Goal: Find specific page/section: Find specific page/section

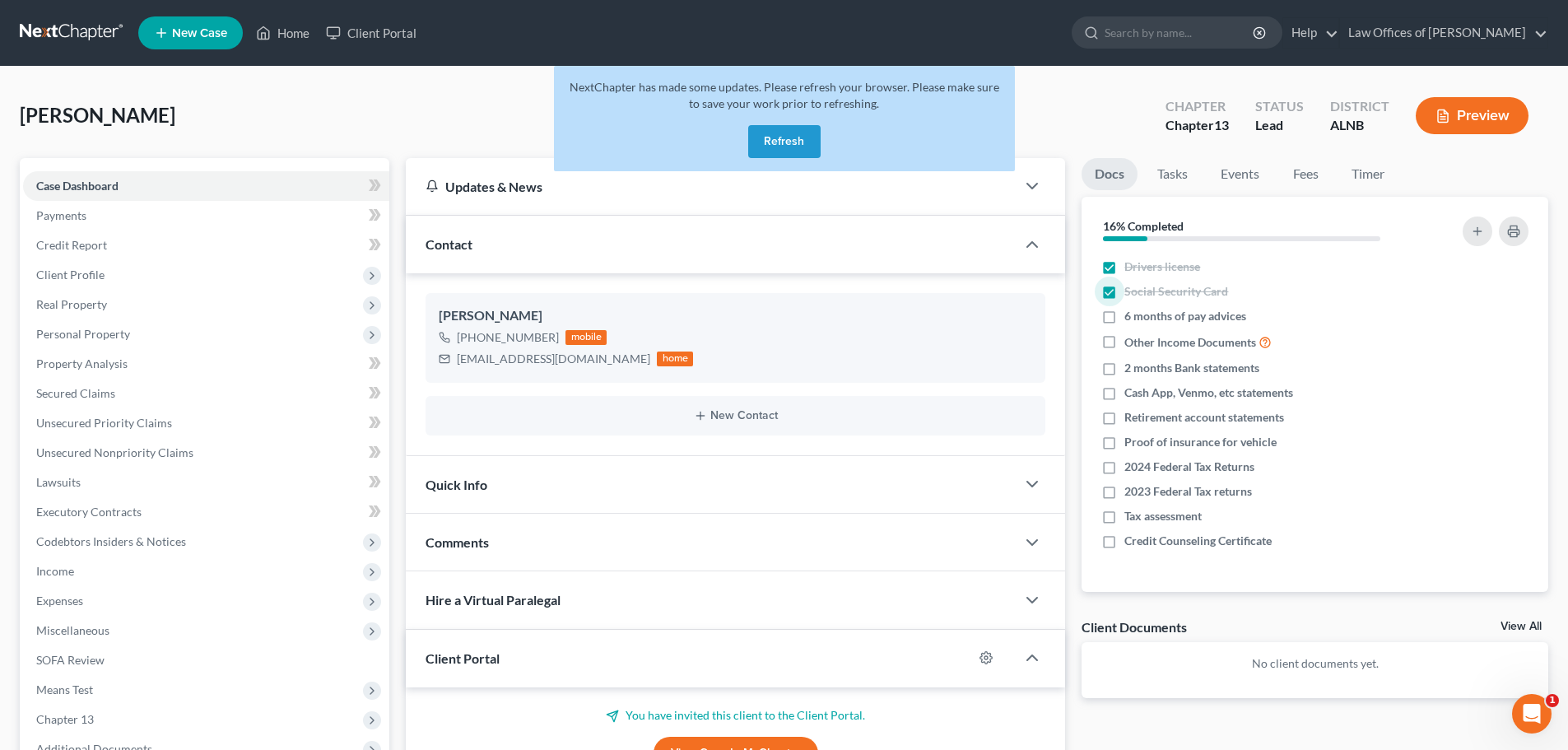
click at [791, 133] on button "Refresh" at bounding box center [784, 141] width 72 height 33
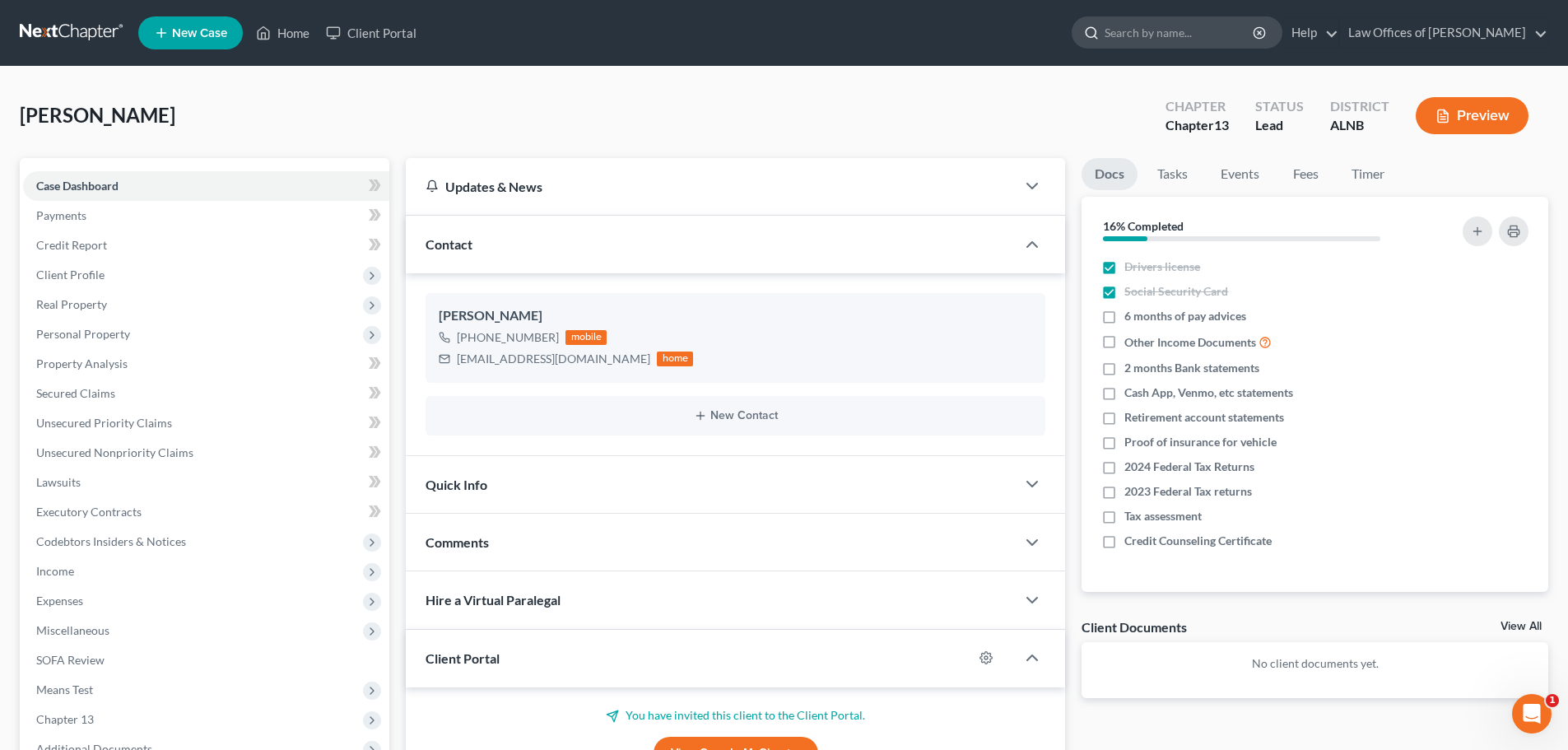
click at [1221, 29] on input "search" at bounding box center [1180, 33] width 151 height 30
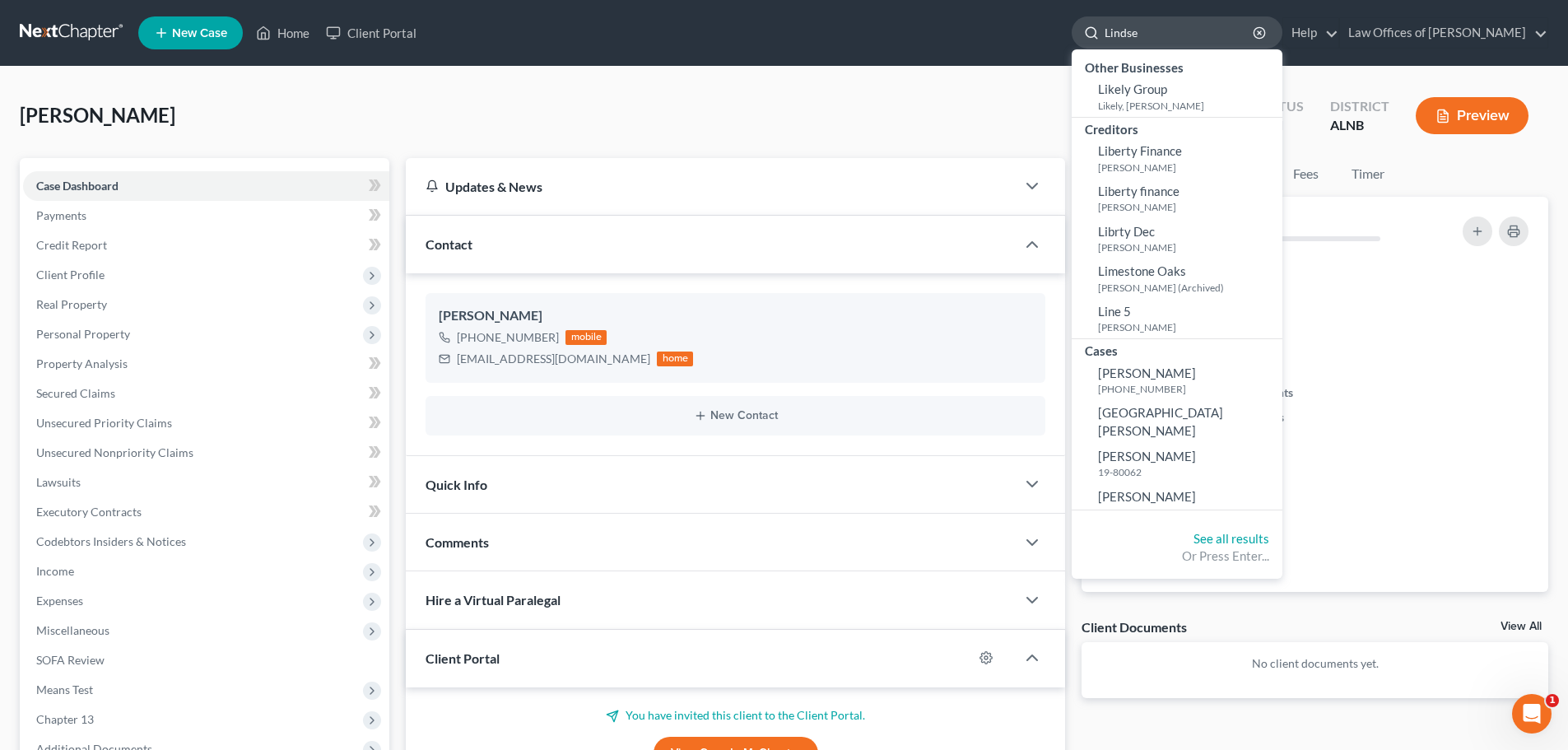
type input "[PERSON_NAME]"
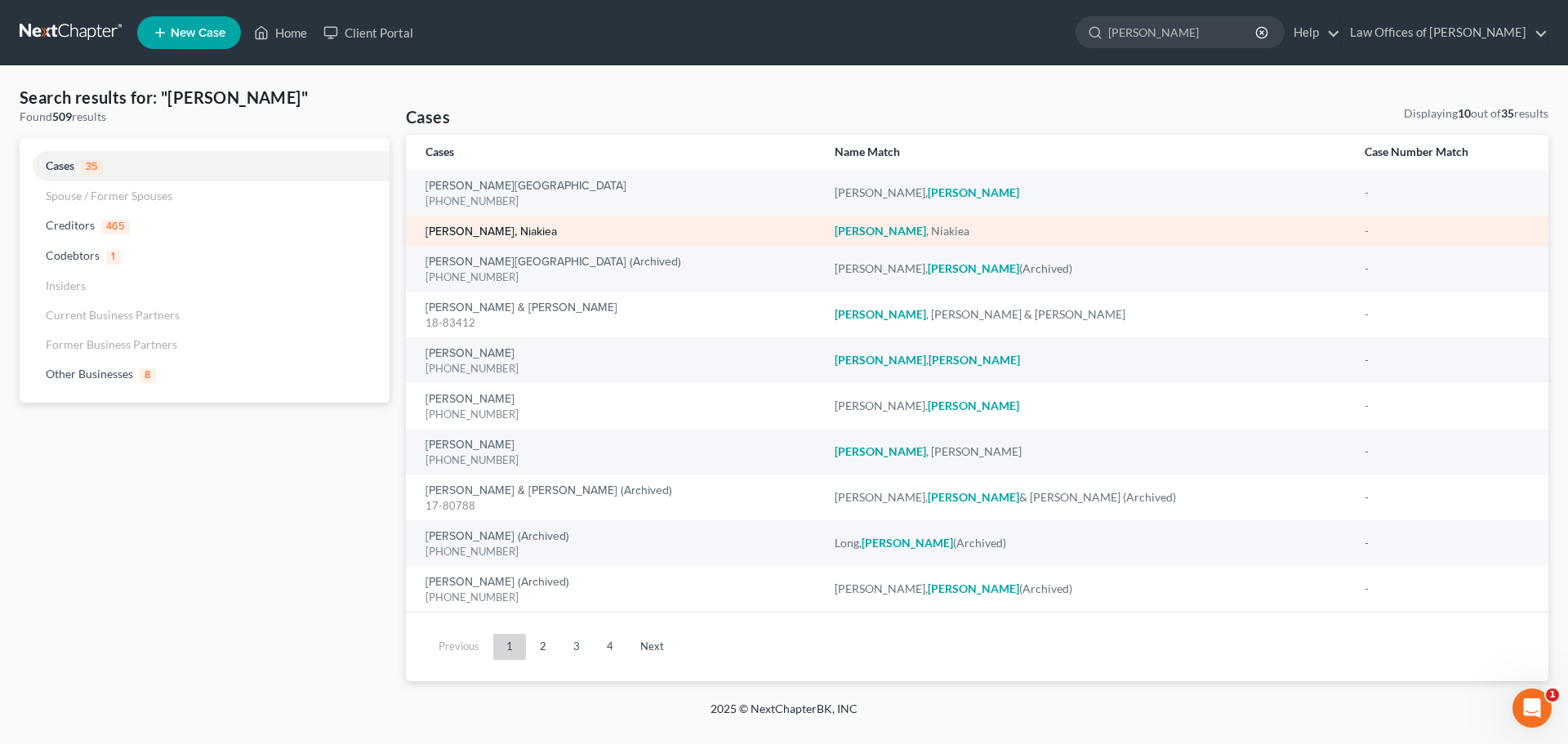
click at [441, 231] on link "[PERSON_NAME], Niakiea" at bounding box center [491, 231] width 131 height 11
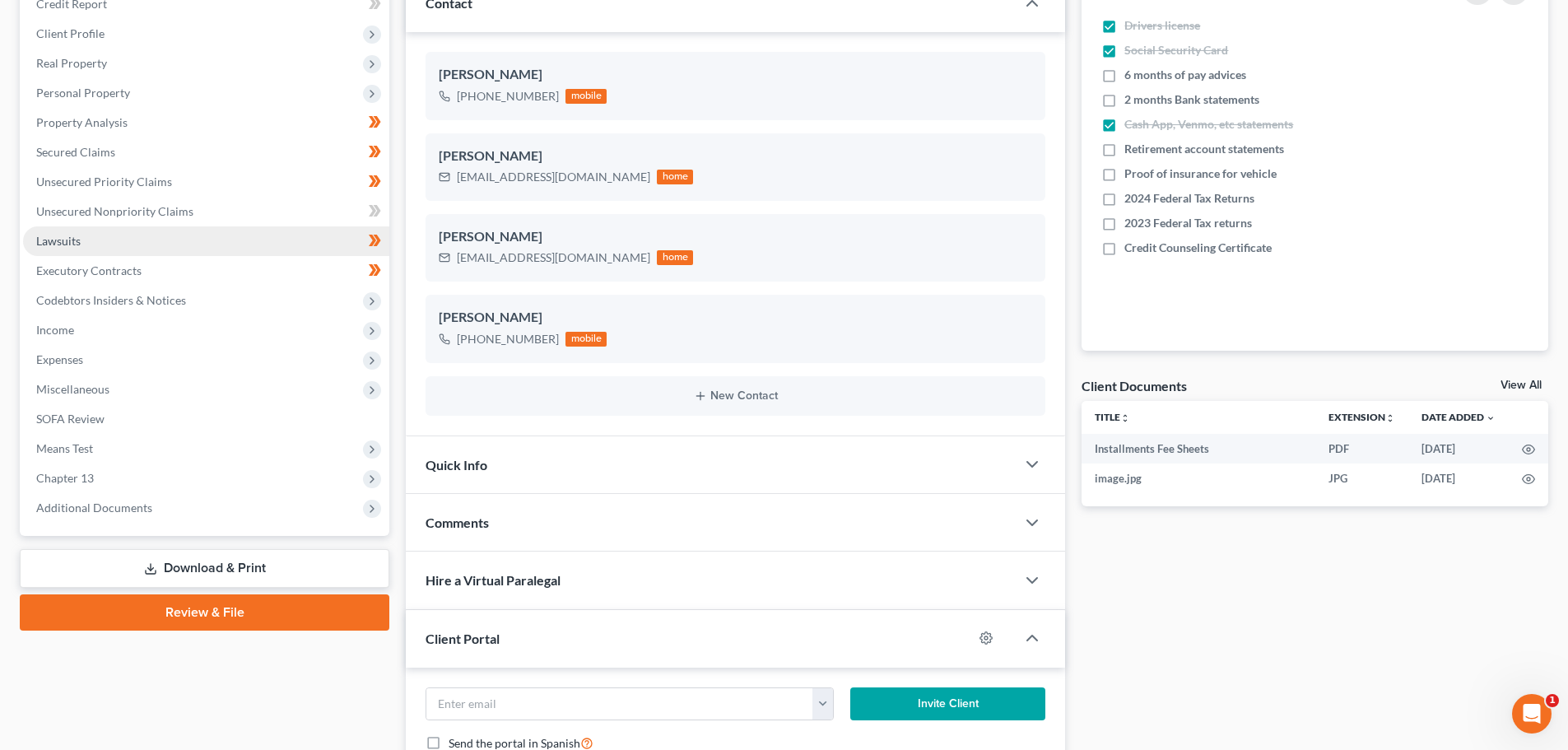
scroll to position [247, 0]
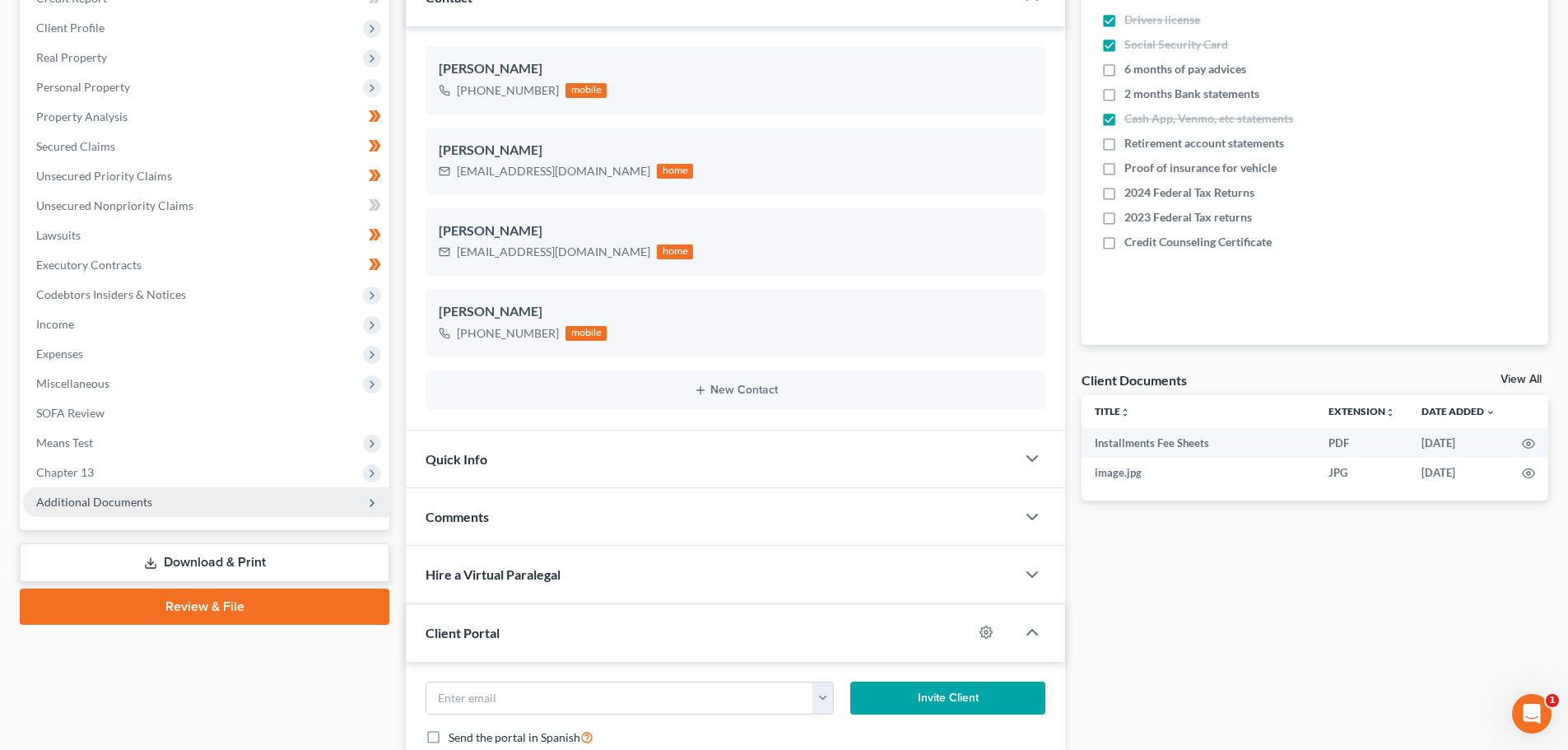
click at [127, 503] on span "Additional Documents" at bounding box center [94, 502] width 116 height 14
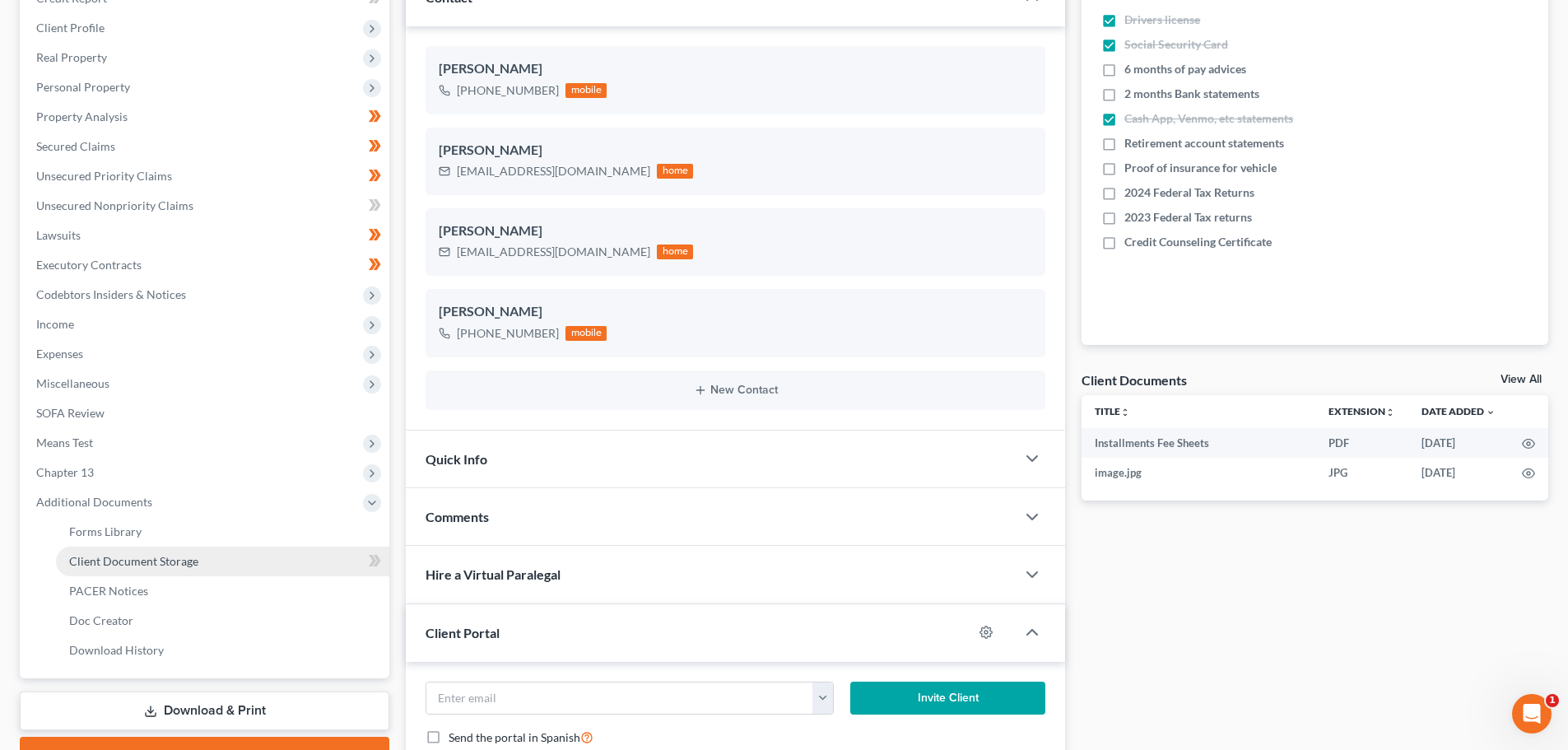
drag, startPoint x: 170, startPoint y: 563, endPoint x: 179, endPoint y: 556, distance: 11.4
click at [170, 562] on span "Client Document Storage" at bounding box center [133, 561] width 129 height 14
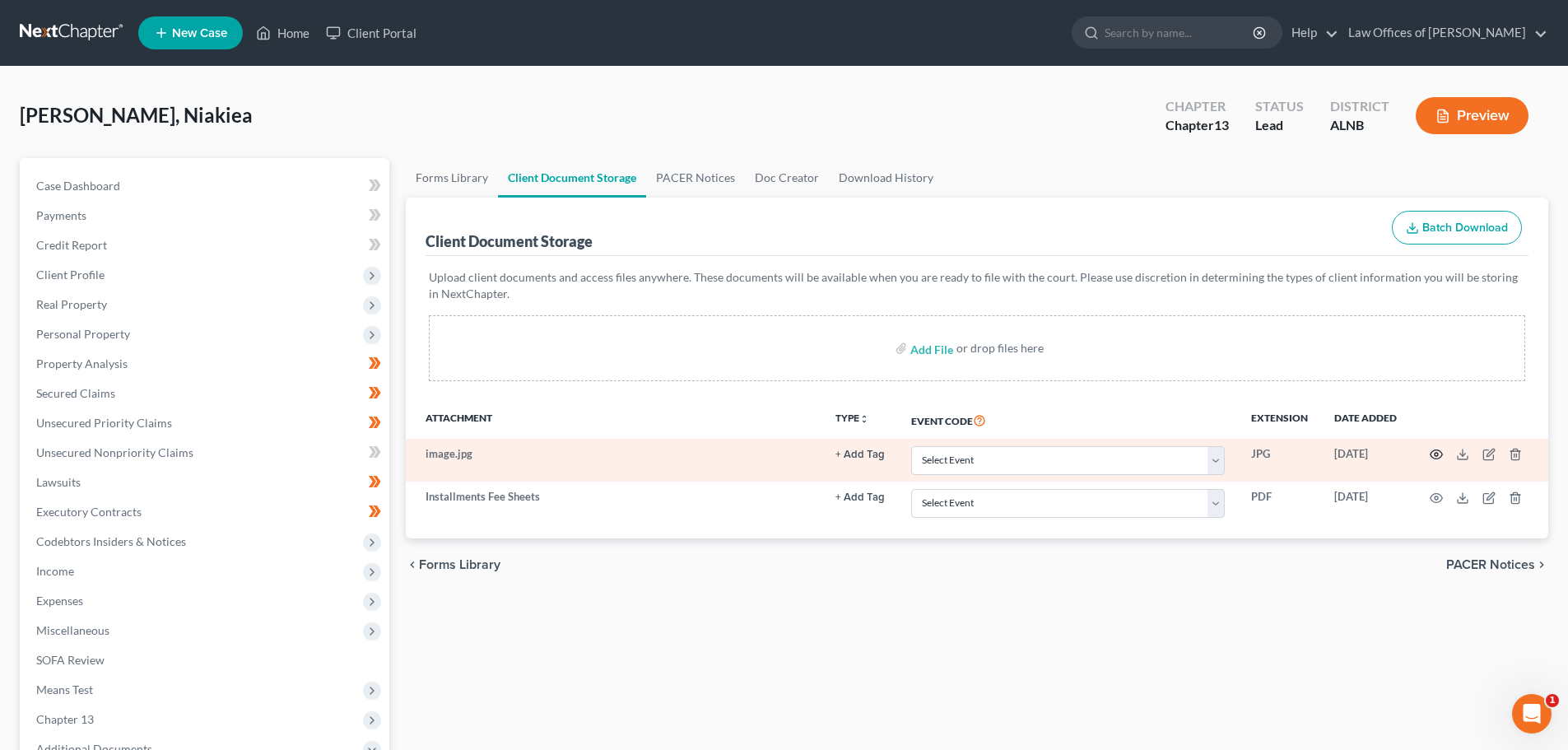
click at [1435, 456] on circle "button" at bounding box center [1436, 455] width 4 height 4
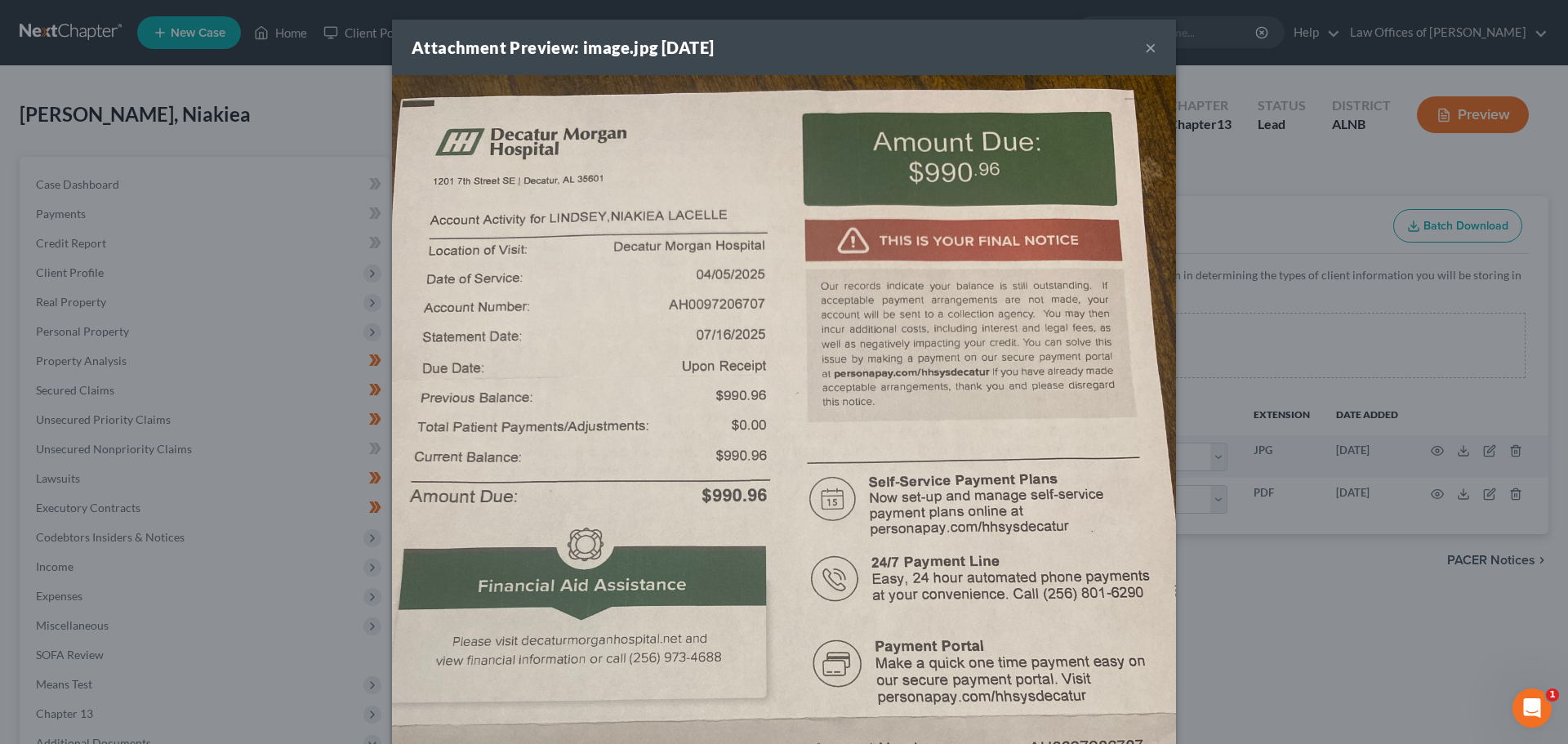
click at [1148, 46] on button "×" at bounding box center [1150, 47] width 11 height 19
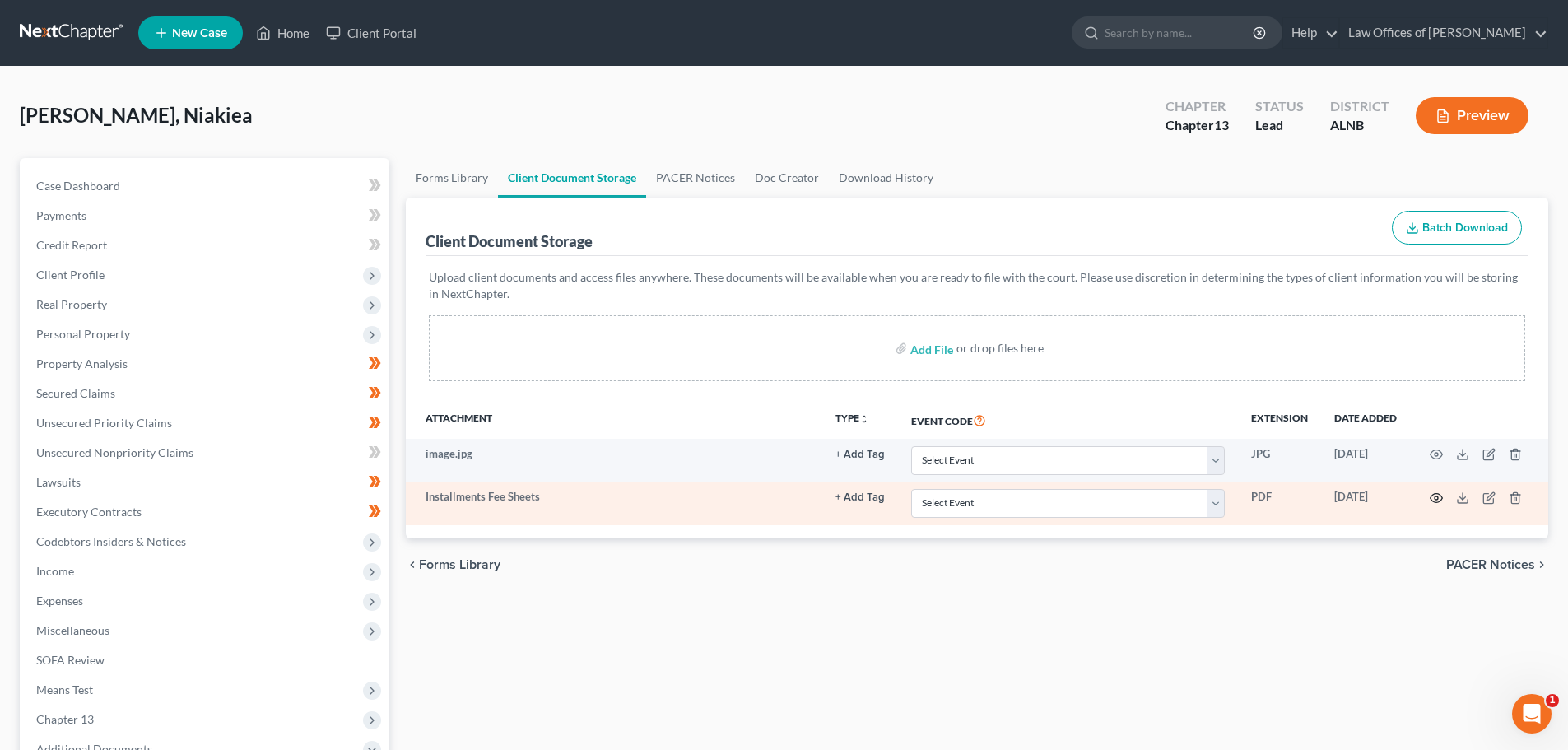
click at [1436, 499] on icon "button" at bounding box center [1436, 498] width 13 height 13
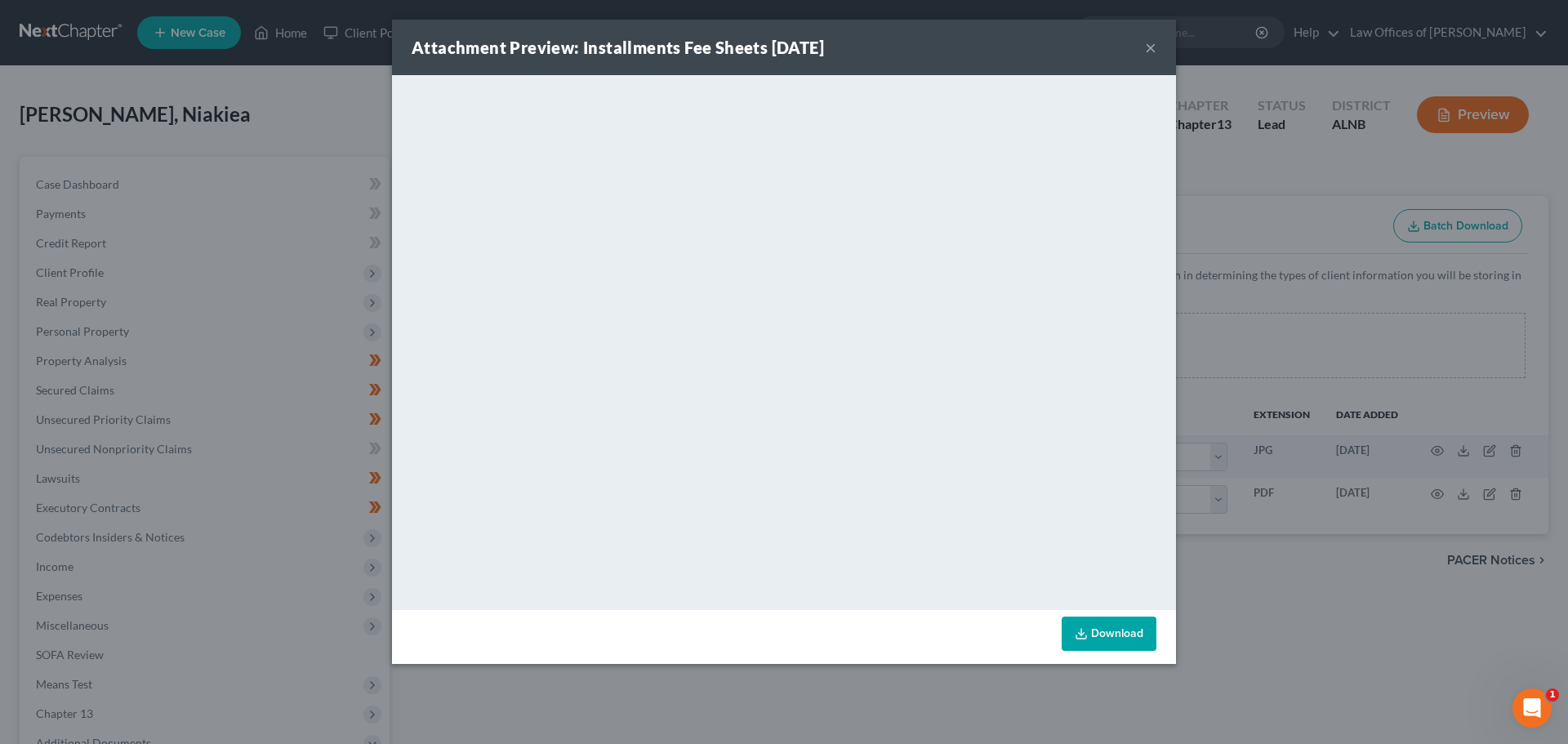
click at [1147, 47] on button "×" at bounding box center [1150, 47] width 11 height 19
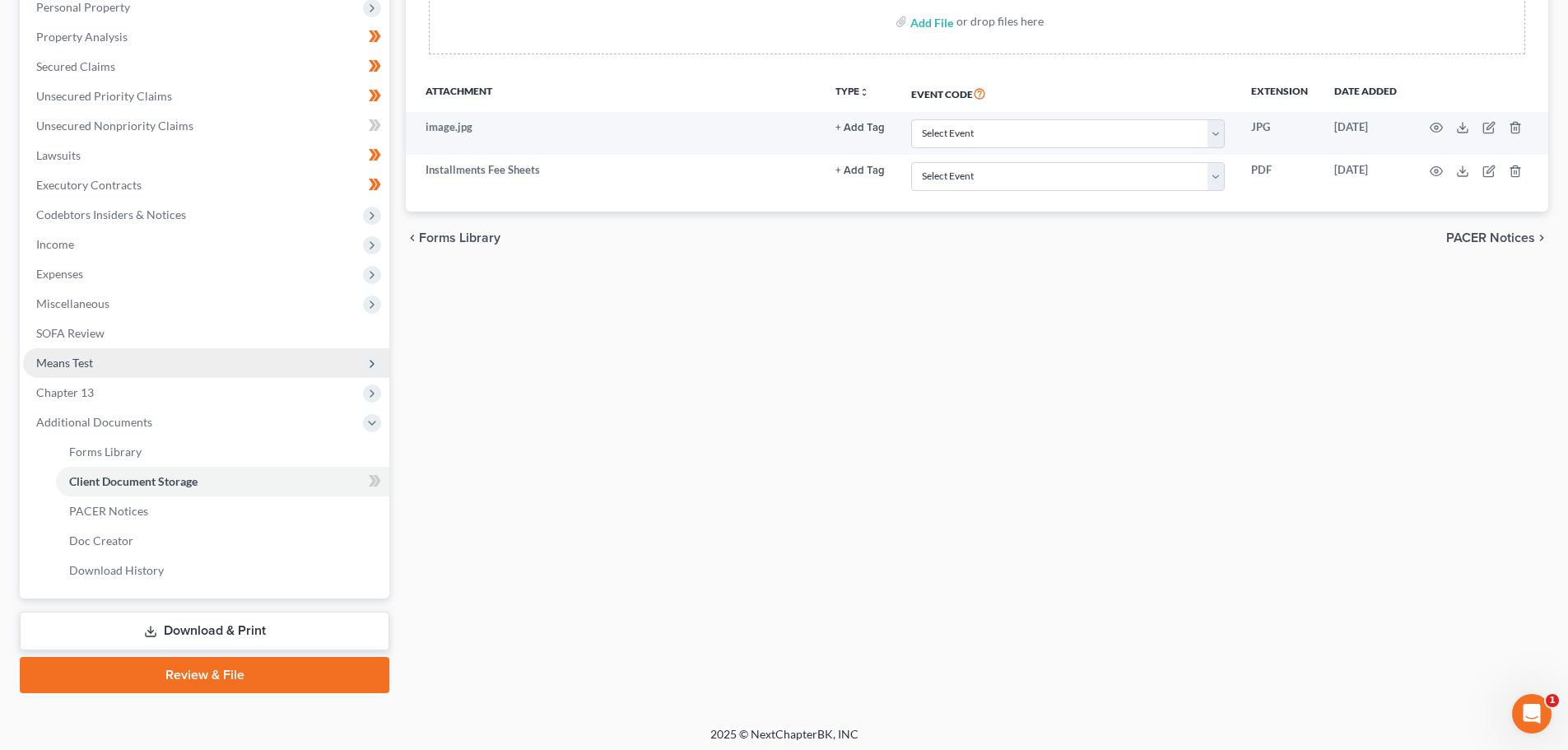
scroll to position [333, 0]
